Goal: Subscribe to service/newsletter

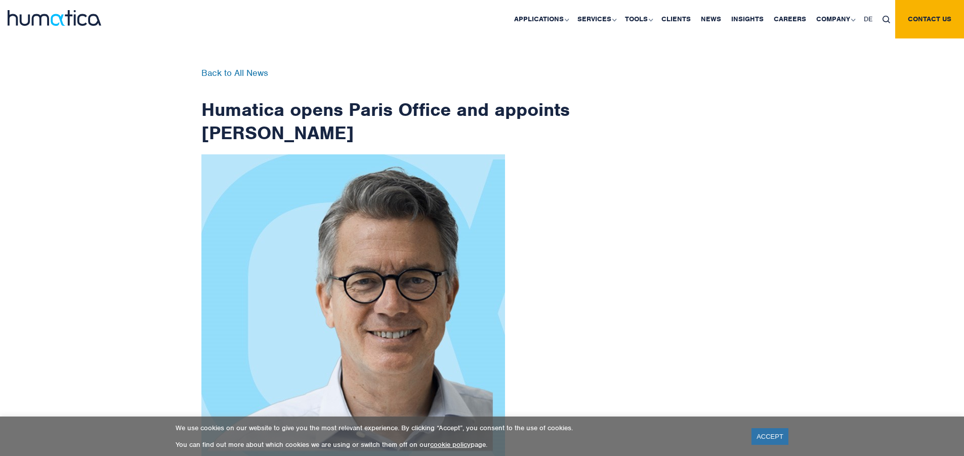
scroll to position [1614, 0]
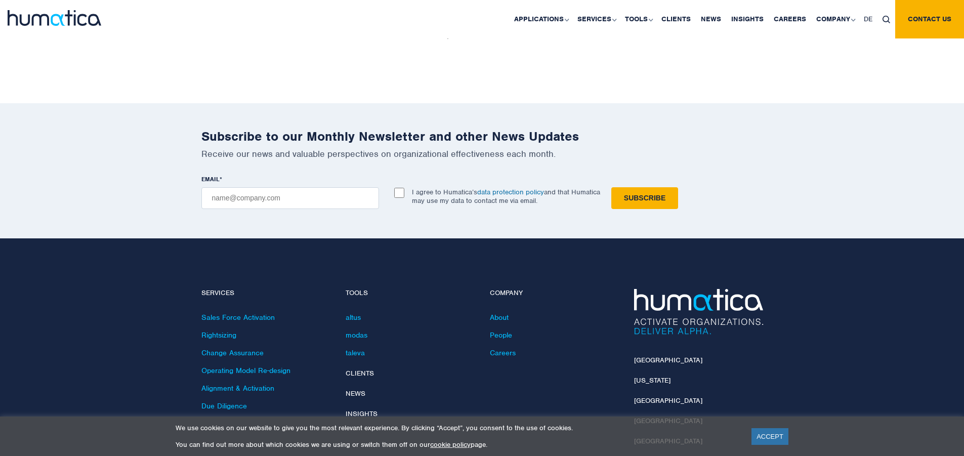
checkbox input "true"
type input "[EMAIL_ADDRESS][DOMAIN_NAME]"
click at [611, 187] on input "Subscribe" at bounding box center [644, 198] width 67 height 22
